Goal: Check status: Check status

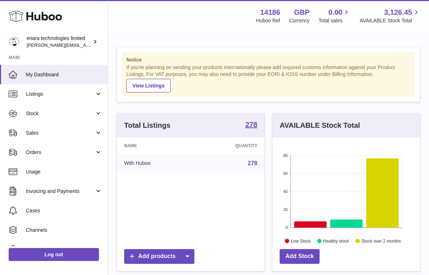
scroll to position [112, 148]
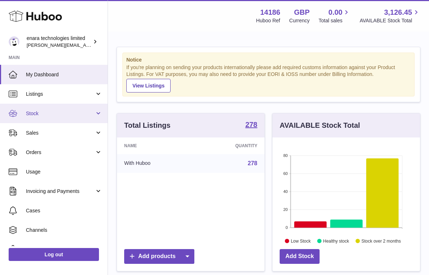
click at [77, 111] on span "Stock" at bounding box center [60, 113] width 69 height 7
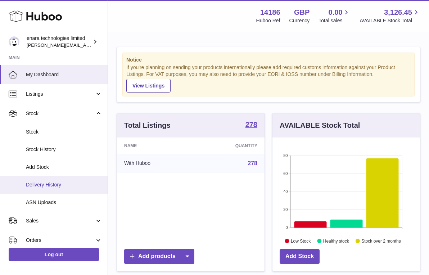
click at [68, 182] on span "Delivery History" at bounding box center [64, 184] width 76 height 7
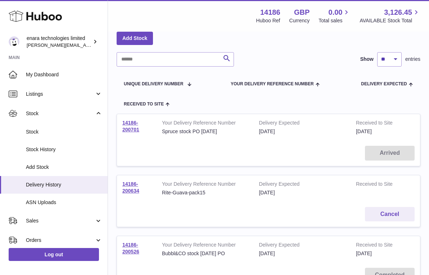
scroll to position [38, 0]
click at [128, 123] on link "14186-200701" at bounding box center [130, 125] width 17 height 13
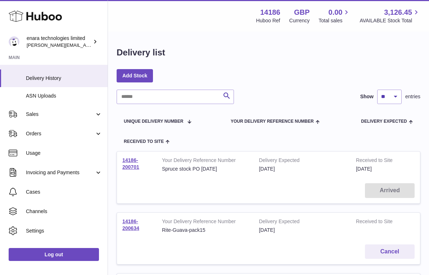
scroll to position [114, 0]
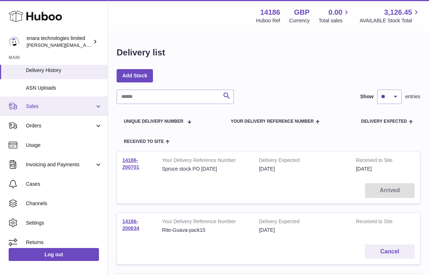
click at [61, 107] on link "Sales" at bounding box center [54, 105] width 108 height 19
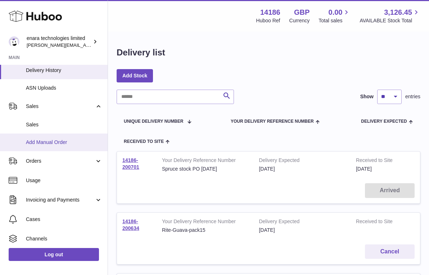
click at [63, 139] on span "Add Manual Order" at bounding box center [64, 142] width 76 height 7
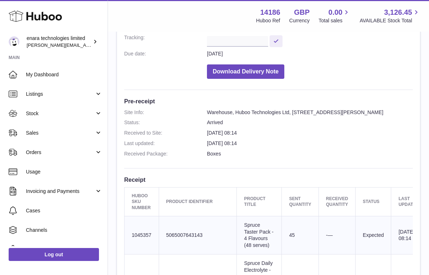
scroll to position [152, 0]
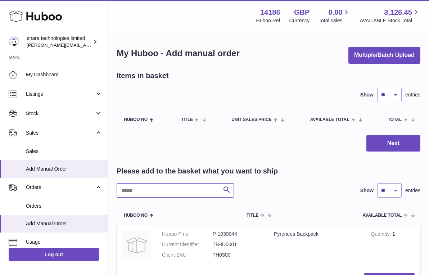
click at [173, 186] on input "text" at bounding box center [175, 190] width 117 height 14
type input "*****"
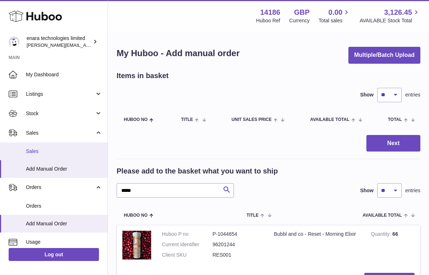
click at [68, 151] on span "Sales" at bounding box center [64, 151] width 76 height 7
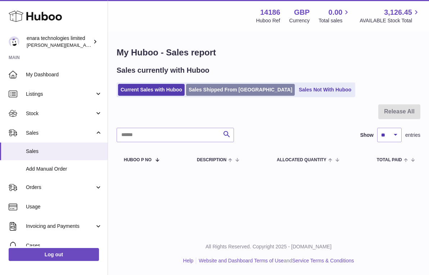
click at [228, 87] on link "Sales Shipped From [GEOGRAPHIC_DATA]" at bounding box center [240, 90] width 109 height 12
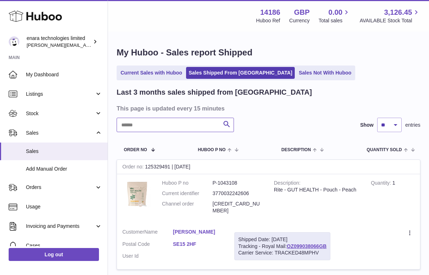
click at [206, 122] on input "text" at bounding box center [175, 125] width 117 height 14
paste input "**********"
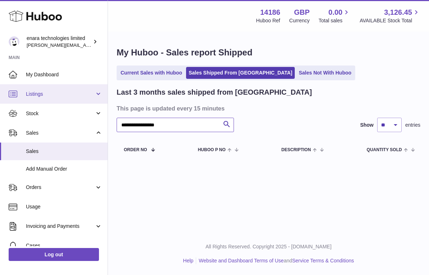
drag, startPoint x: 194, startPoint y: 129, endPoint x: 89, endPoint y: 95, distance: 111.2
click at [89, 95] on div "**********" at bounding box center [214, 137] width 429 height 275
paste input "text"
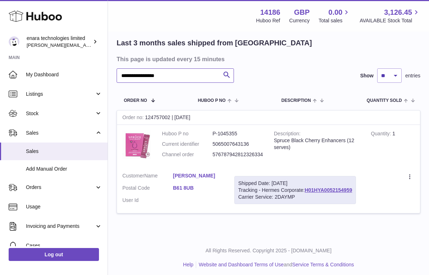
scroll to position [50, 0]
click at [249, 153] on dd "576787942812326334" at bounding box center [238, 153] width 51 height 7
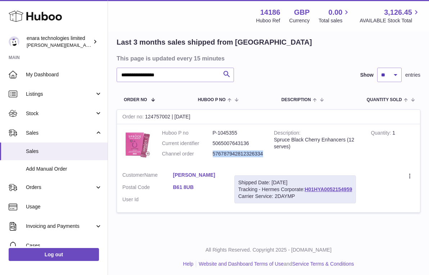
copy dd "576787942812326334"
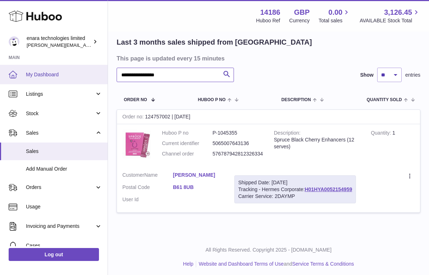
drag, startPoint x: 195, startPoint y: 76, endPoint x: 37, endPoint y: 66, distance: 157.7
click at [37, 66] on div "**********" at bounding box center [214, 114] width 429 height 328
paste input "text"
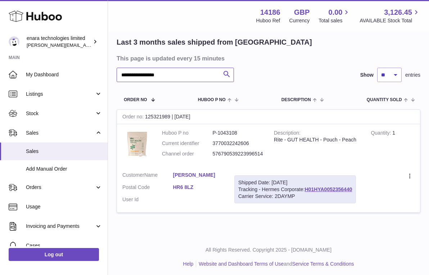
type input "**********"
click at [227, 76] on icon "submit" at bounding box center [226, 74] width 9 height 9
drag, startPoint x: 356, startPoint y: 188, endPoint x: 306, endPoint y: 188, distance: 49.3
click at [306, 188] on div "Shipped Date: [DATE] Tracking - Hermes Corporate: H01HYA0052356440 Carrier Serv…" at bounding box center [295, 189] width 122 height 28
copy div "H01HYA0052356440"
